Goal: Navigation & Orientation: Go to known website

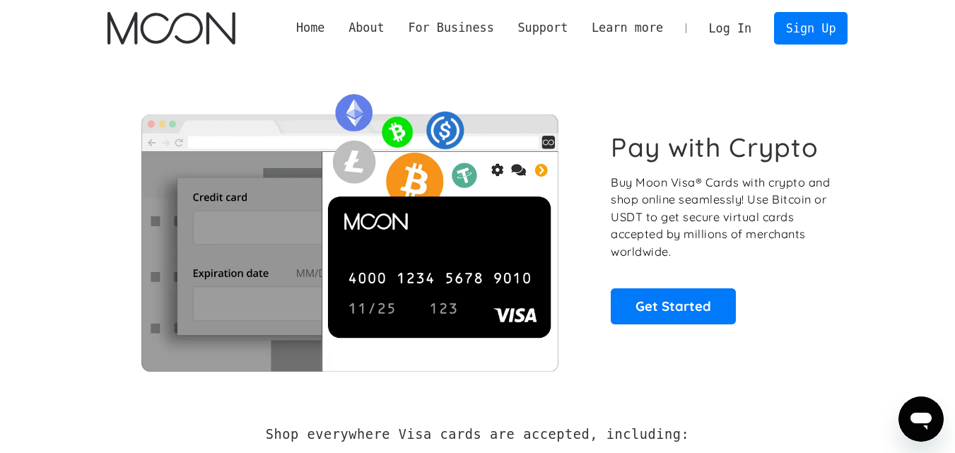
click at [724, 28] on link "Log In" at bounding box center [730, 28] width 66 height 31
